Goal: Task Accomplishment & Management: Complete application form

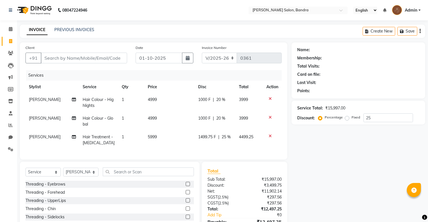
select select "7894"
select select "service"
select select "71444"
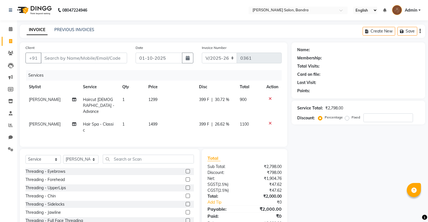
select select "7894"
select select "service"
select select "71444"
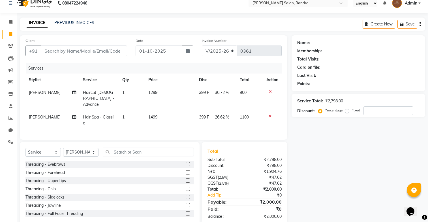
click at [158, 148] on input "text" at bounding box center [148, 152] width 91 height 9
type input "fac"
click at [188, 178] on label at bounding box center [188, 180] width 4 height 4
click at [188, 179] on input "checkbox" at bounding box center [188, 181] width 4 height 4
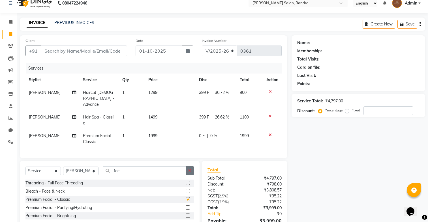
checkbox input "false"
click at [186, 166] on button "button" at bounding box center [190, 170] width 8 height 9
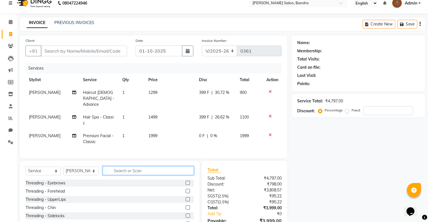
scroll to position [26, 0]
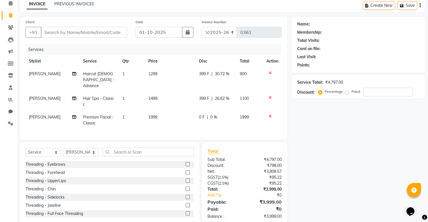
click at [45, 74] on span "[PERSON_NAME]" at bounding box center [45, 73] width 32 height 5
select select "71444"
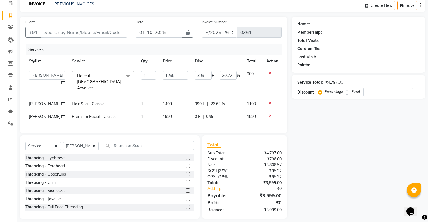
scroll to position [25, 0]
click at [45, 74] on select "Dakshta [PERSON_NAME] [PERSON_NAME] Renuka [PERSON_NAME]" at bounding box center [47, 76] width 36 height 9
select select "90039"
click at [45, 102] on span "[PERSON_NAME]" at bounding box center [45, 104] width 32 height 5
select select "71444"
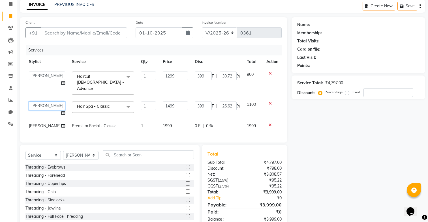
click at [44, 102] on select "Dakshta [PERSON_NAME] [PERSON_NAME] Renuka [PERSON_NAME]" at bounding box center [47, 106] width 36 height 9
select select "90039"
click at [42, 123] on span "[PERSON_NAME]" at bounding box center [45, 125] width 32 height 5
select select "71444"
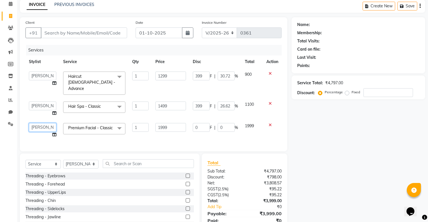
click at [42, 123] on select "Dakshta [PERSON_NAME] [PERSON_NAME] Renuka [PERSON_NAME]" at bounding box center [42, 127] width 27 height 9
select select "86816"
